Goal: Task Accomplishment & Management: Manage account settings

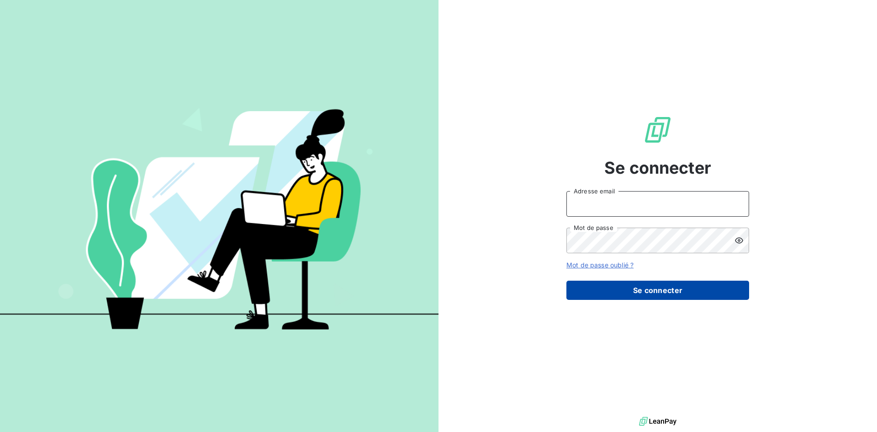
type input "[DOMAIN_NAME][EMAIL_ADDRESS][DOMAIN_NAME]"
click at [676, 288] on button "Se connecter" at bounding box center [657, 290] width 183 height 19
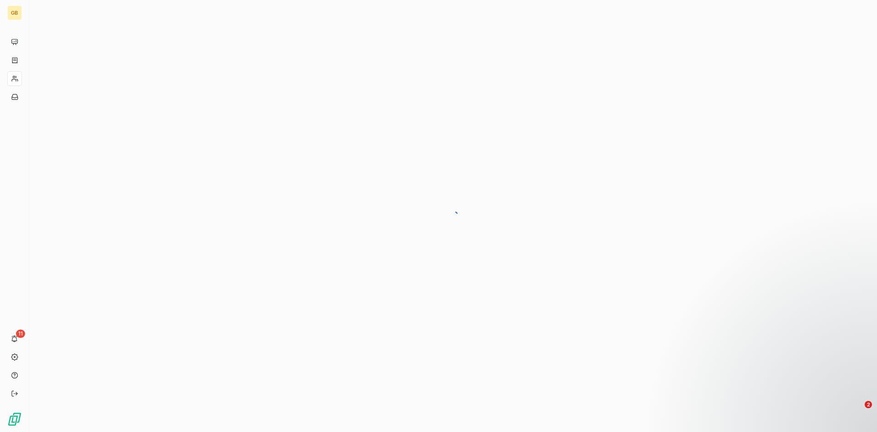
click at [250, 217] on div at bounding box center [453, 216] width 848 height 432
click at [110, 334] on span "11" at bounding box center [107, 333] width 9 height 8
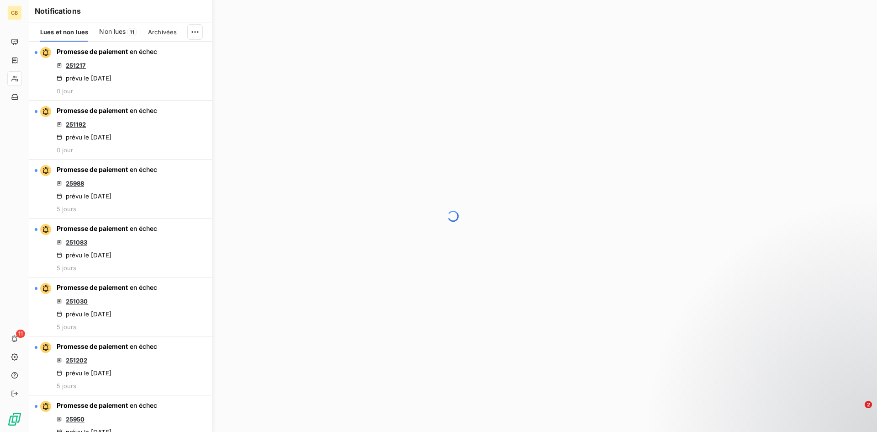
click at [275, 300] on div at bounding box center [453, 216] width 848 height 432
